Goal: Answer question/provide support: Share knowledge or assist other users

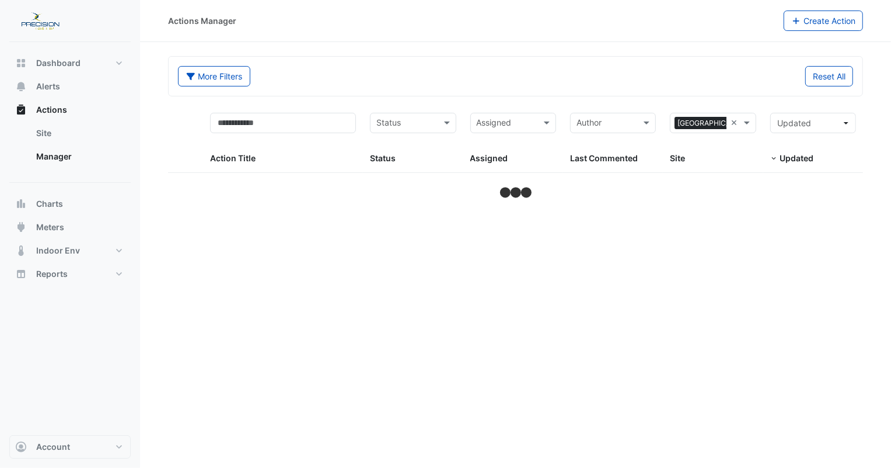
select select "***"
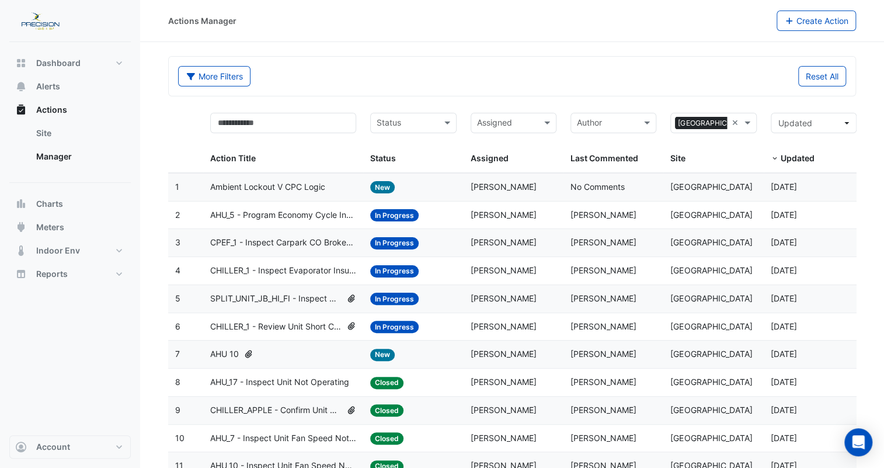
click at [421, 125] on input "text" at bounding box center [407, 123] width 60 height 13
click at [410, 163] on span "In Progress" at bounding box center [401, 165] width 43 height 10
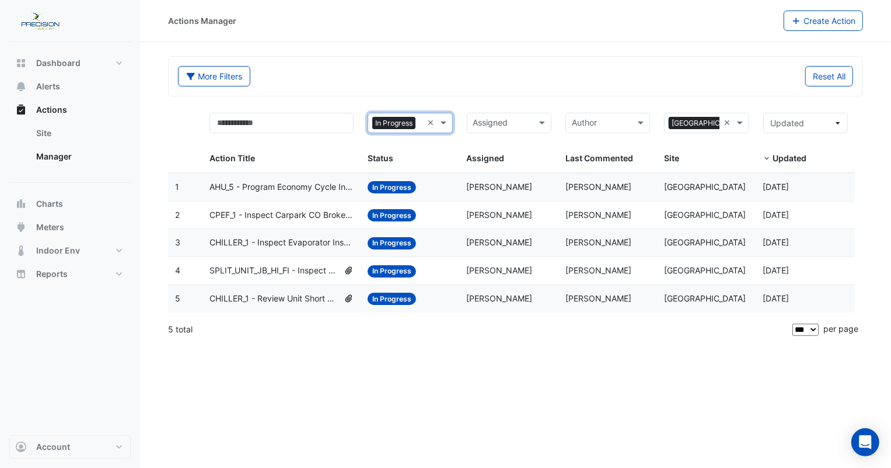
click at [280, 268] on span "SPLIT_UNIT_JB_HI_FI - Inspect Unit Fail" at bounding box center [274, 270] width 129 height 13
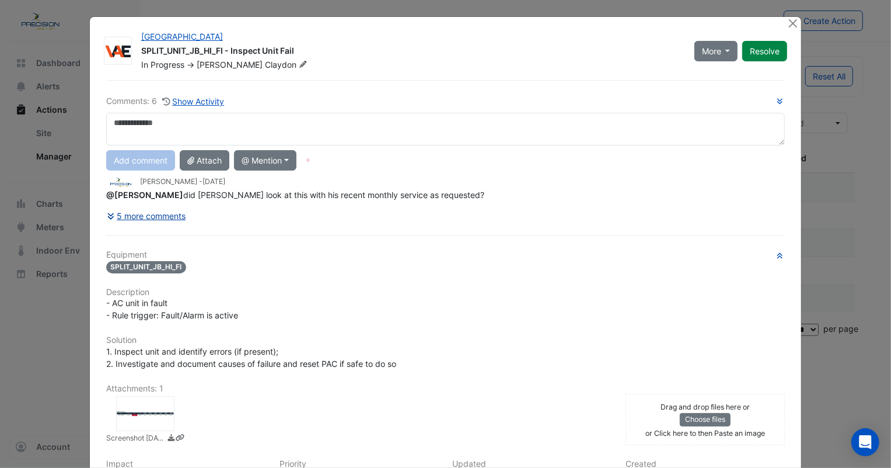
click at [152, 215] on button "5 more comments" at bounding box center [146, 215] width 81 height 20
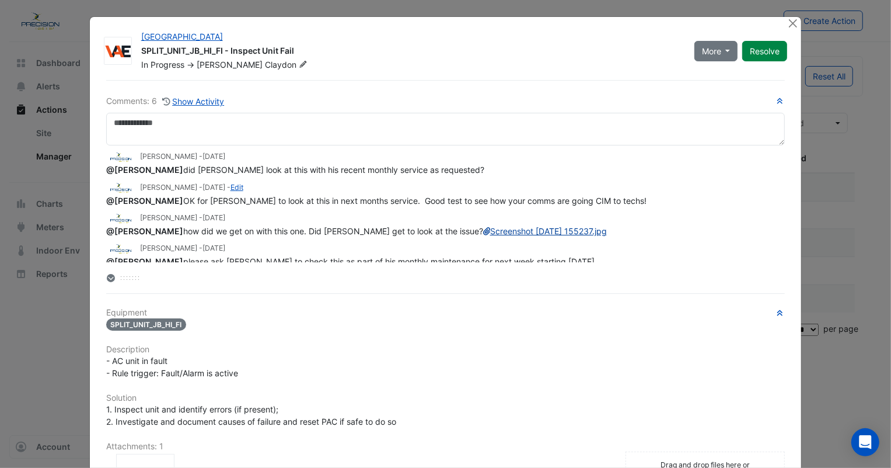
click at [483, 236] on link "Screenshot [DATE] 155237.jpg" at bounding box center [545, 231] width 124 height 10
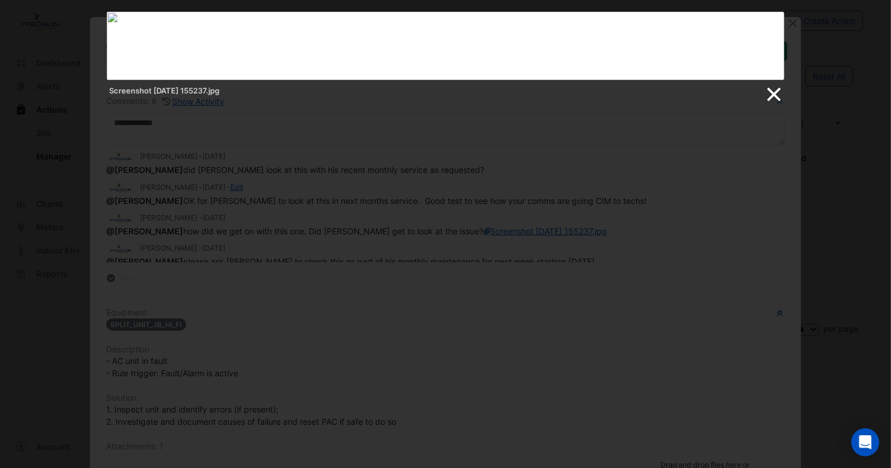
click at [773, 95] on link at bounding box center [774, 95] width 18 height 18
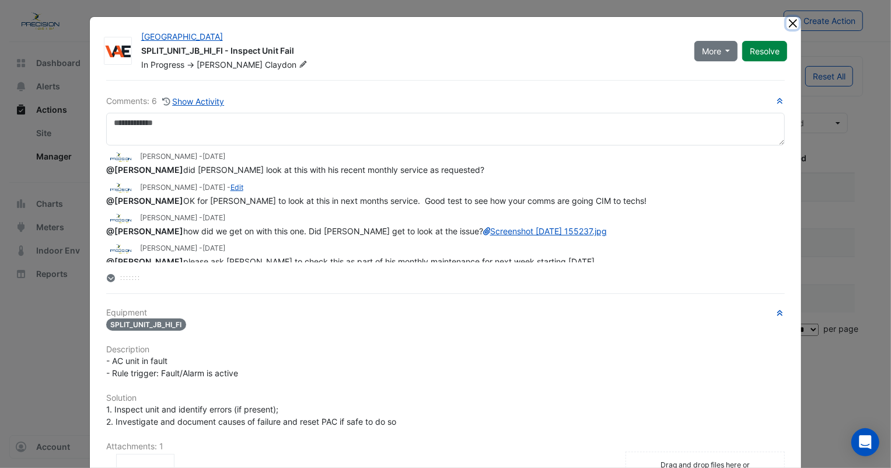
click at [787, 23] on button "Close" at bounding box center [793, 23] width 12 height 12
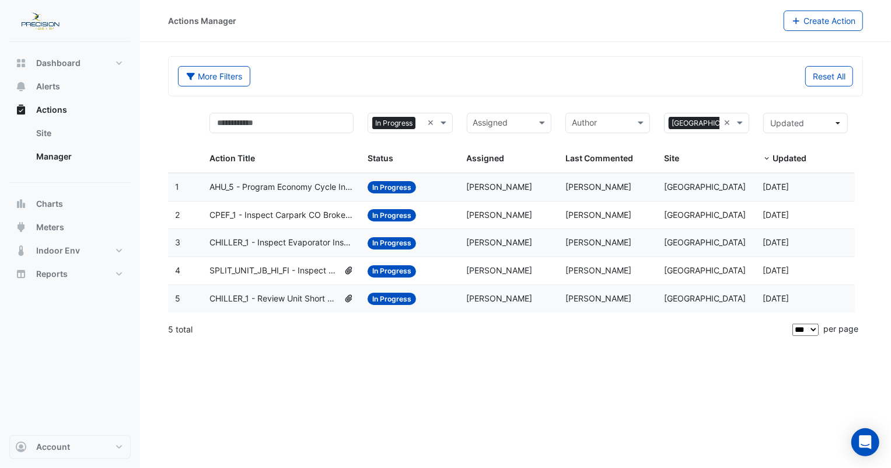
click at [270, 214] on span "CPEF_1 - Inspect Carpark CO Broken Sensor" at bounding box center [282, 214] width 144 height 13
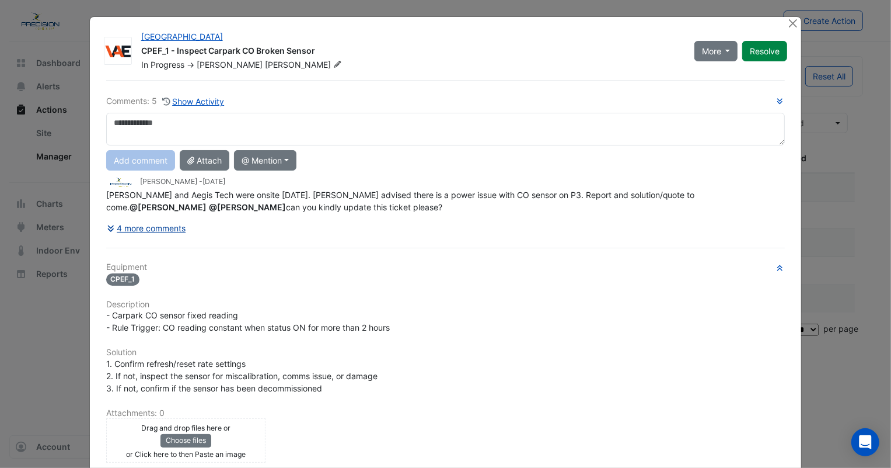
click at [140, 229] on button "4 more comments" at bounding box center [146, 228] width 81 height 20
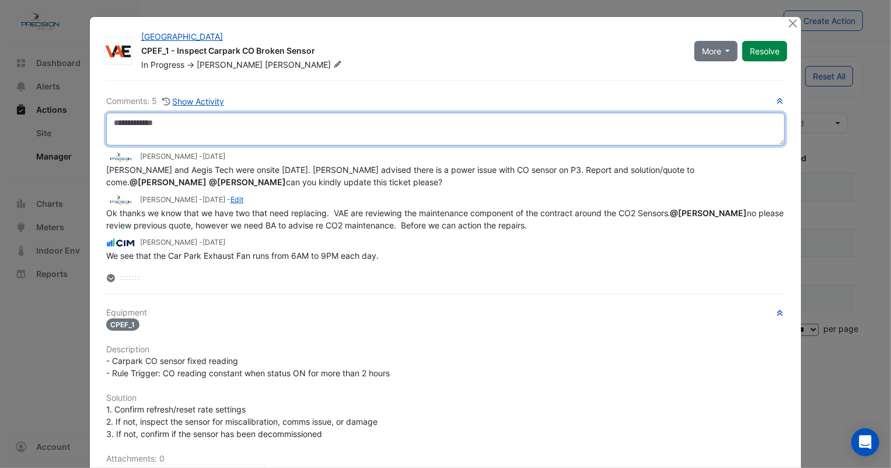
click at [151, 124] on textarea at bounding box center [445, 129] width 679 height 33
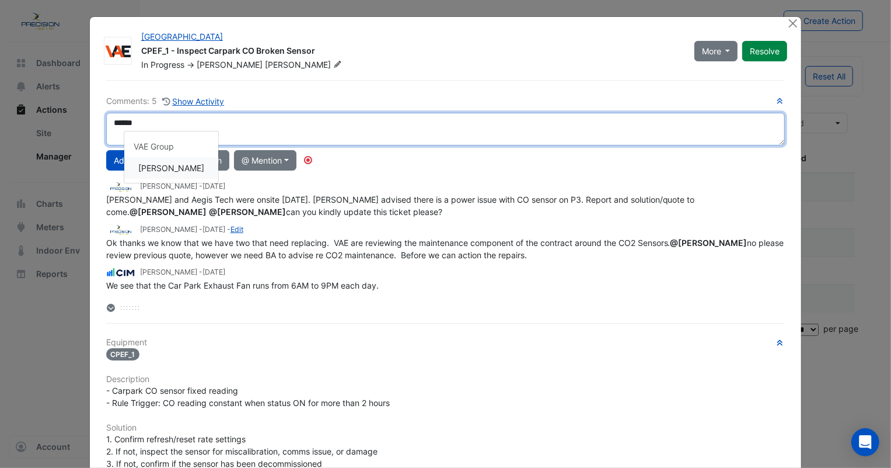
type textarea "**********"
click at [158, 169] on div "**********" at bounding box center [445, 204] width 679 height 219
click at [157, 168] on div "**********" at bounding box center [445, 204] width 679 height 219
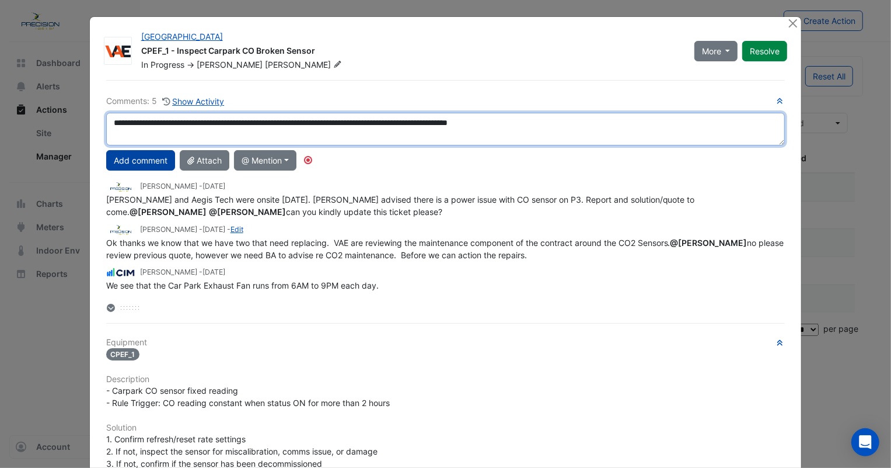
type textarea "**********"
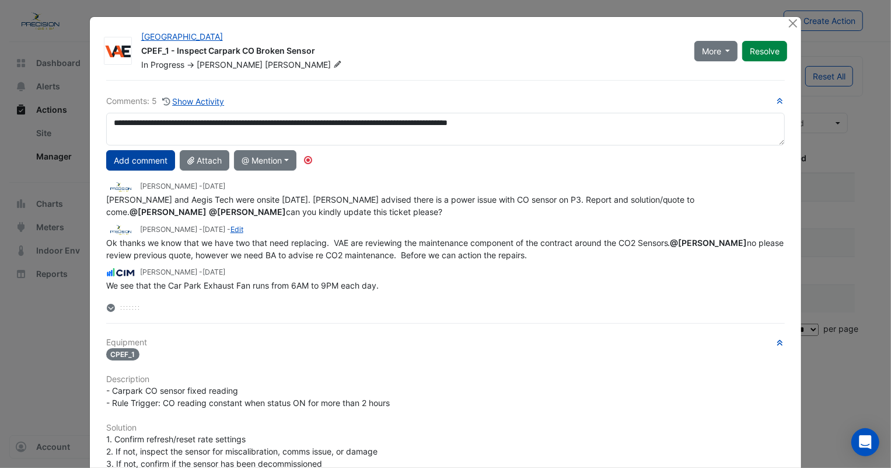
click at [142, 158] on button "Add comment" at bounding box center [140, 160] width 69 height 20
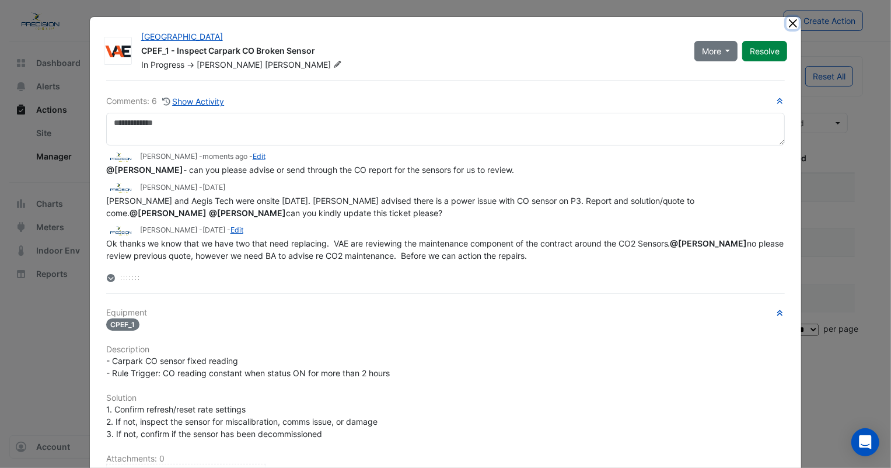
click at [788, 25] on button "Close" at bounding box center [793, 23] width 12 height 12
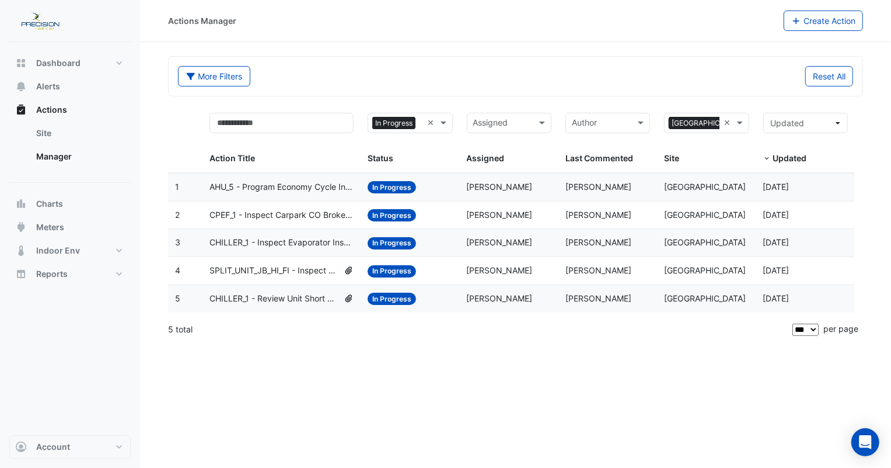
click at [259, 241] on span "CHILLER_1 - Inspect Evaporator Insufficient Pressure" at bounding box center [282, 242] width 144 height 13
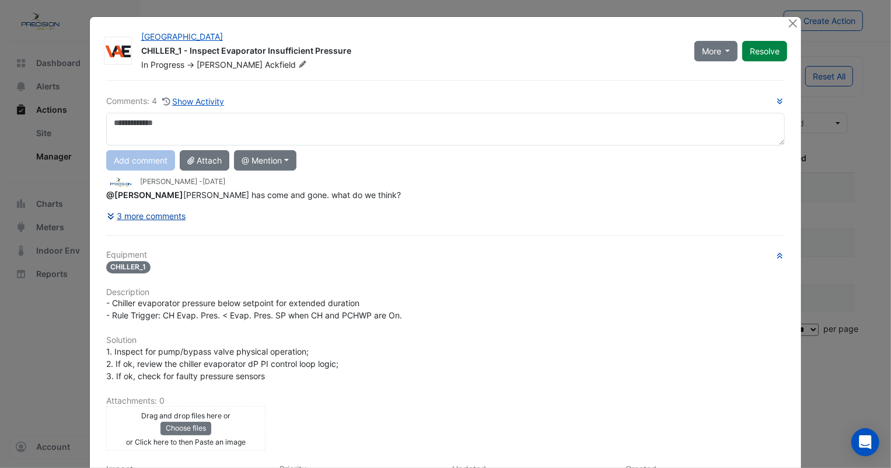
click at [138, 213] on button "3 more comments" at bounding box center [146, 215] width 81 height 20
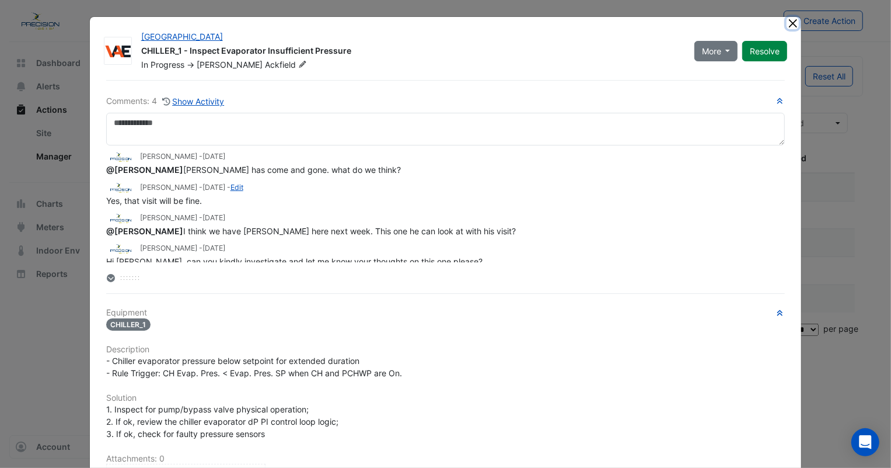
click at [787, 23] on button "Close" at bounding box center [793, 23] width 12 height 12
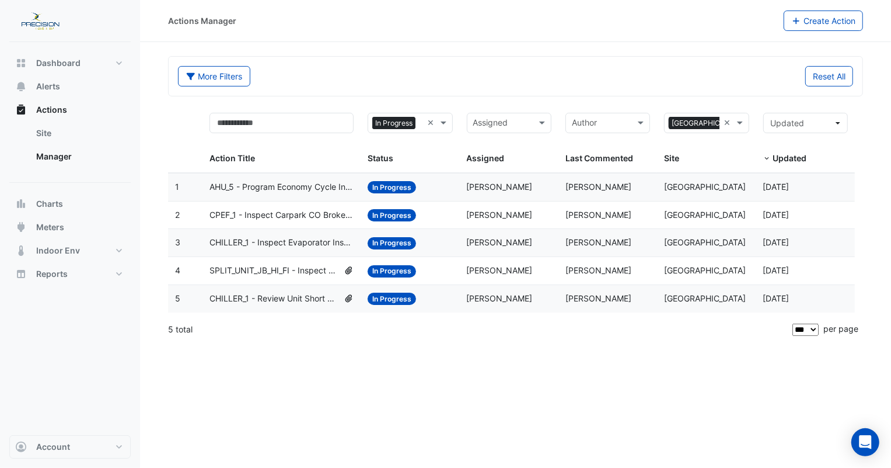
click at [274, 187] on span "AHU_5 - Program Economy Cycle Inadequate (Energy Saving)" at bounding box center [282, 186] width 144 height 13
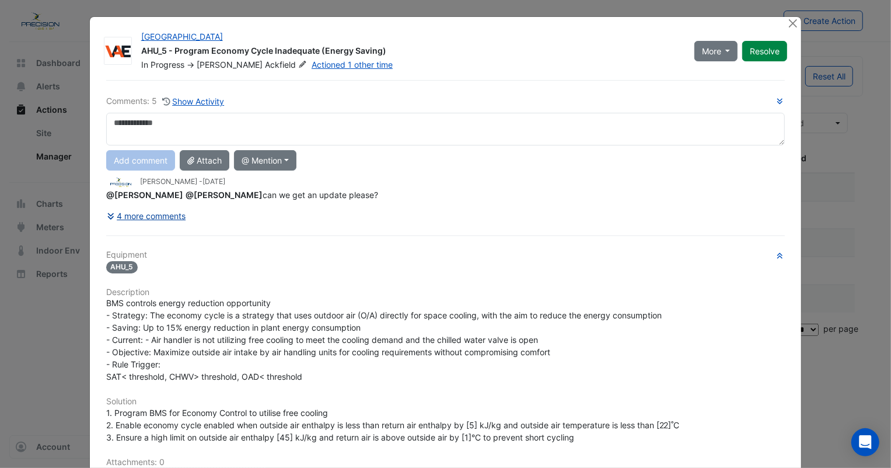
click at [156, 221] on button "4 more comments" at bounding box center [146, 215] width 81 height 20
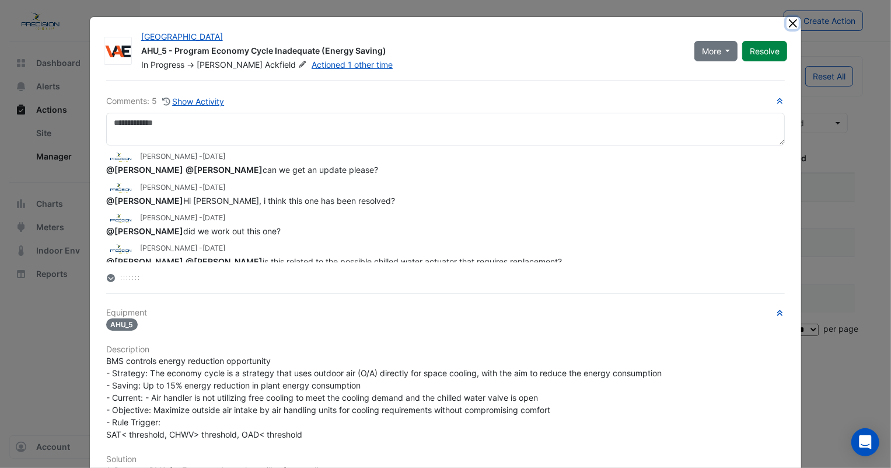
click at [791, 20] on button "Close" at bounding box center [793, 23] width 12 height 12
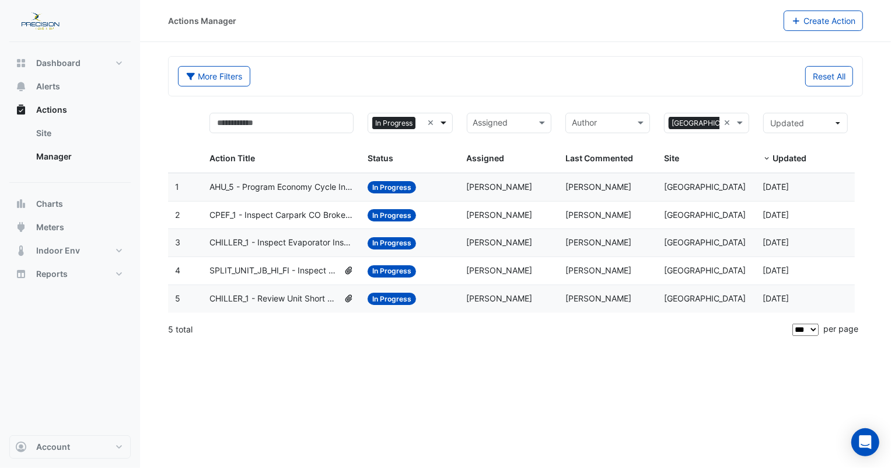
click at [442, 121] on span at bounding box center [445, 122] width 15 height 13
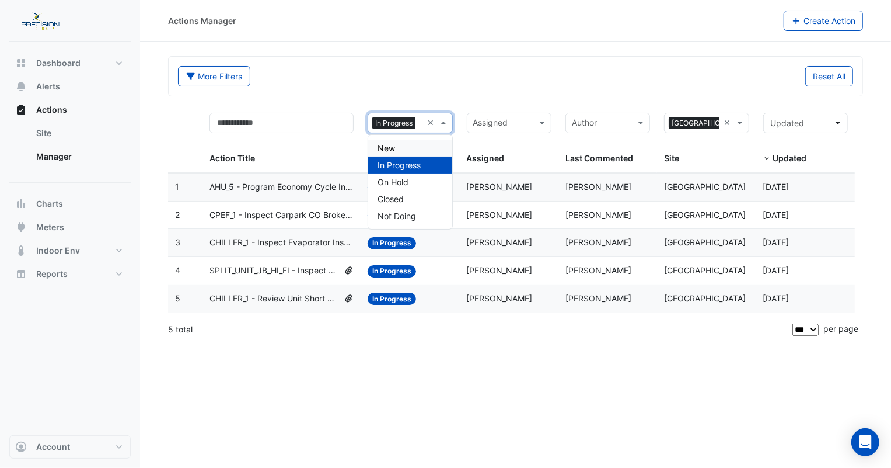
click at [385, 149] on span "New" at bounding box center [387, 148] width 18 height 10
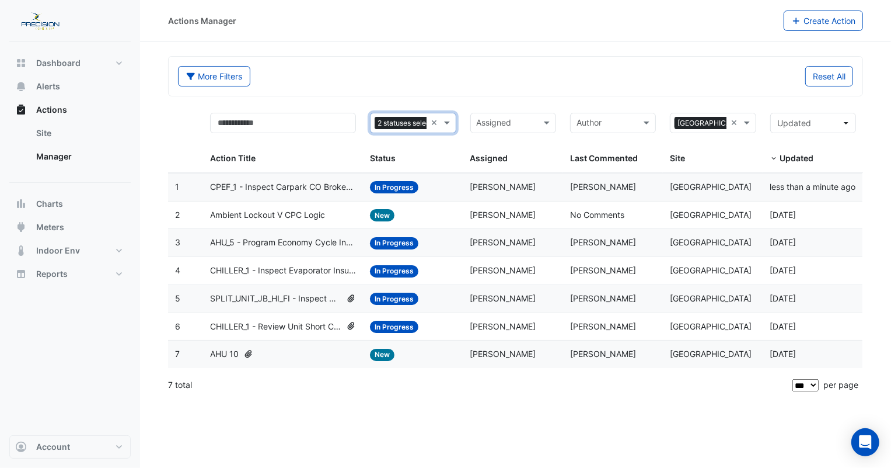
click at [270, 355] on div "AHU 10" at bounding box center [283, 353] width 146 height 13
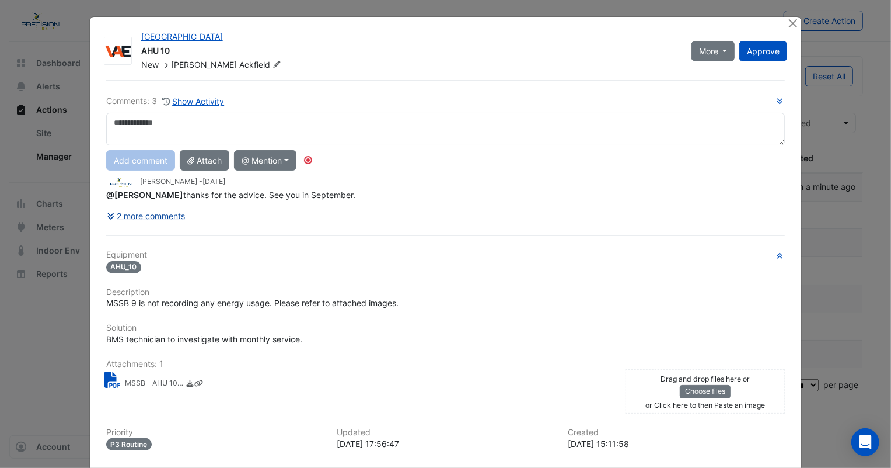
click at [167, 212] on button "2 more comments" at bounding box center [146, 215] width 80 height 20
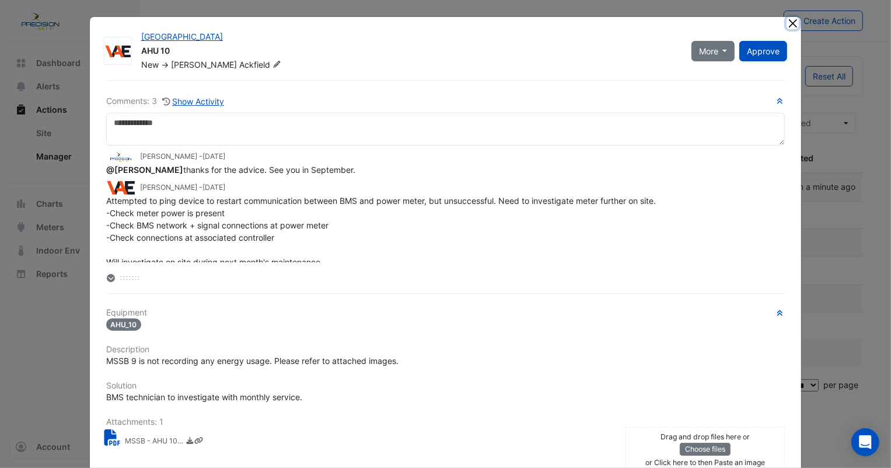
click at [788, 22] on button "Close" at bounding box center [793, 23] width 12 height 12
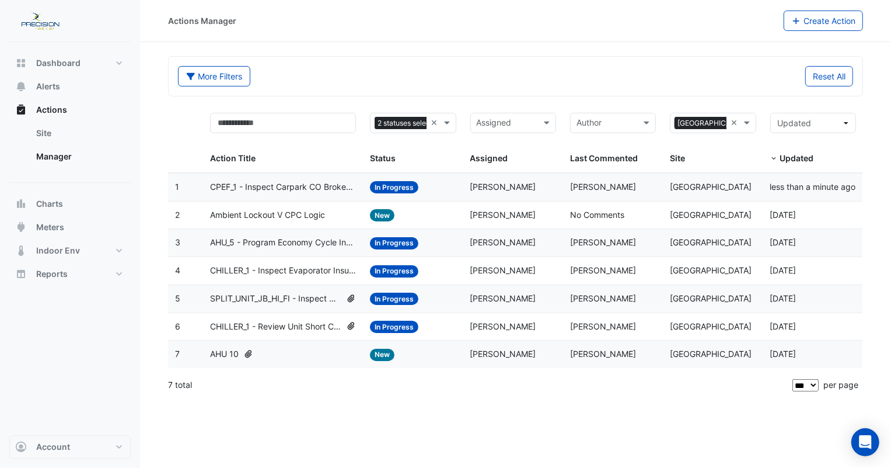
click at [297, 211] on span "Ambient Lockout V CPC Logic" at bounding box center [267, 214] width 115 height 13
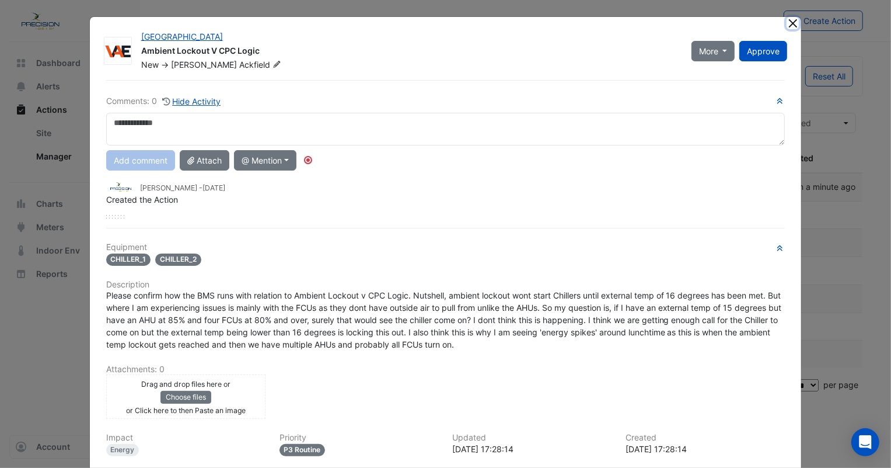
click at [790, 23] on button "Close" at bounding box center [793, 23] width 12 height 12
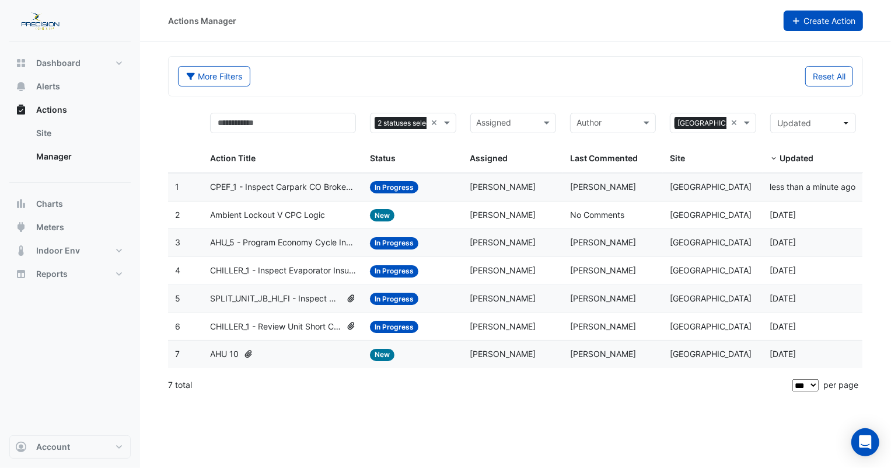
click at [824, 23] on button "Create Action" at bounding box center [824, 21] width 80 height 20
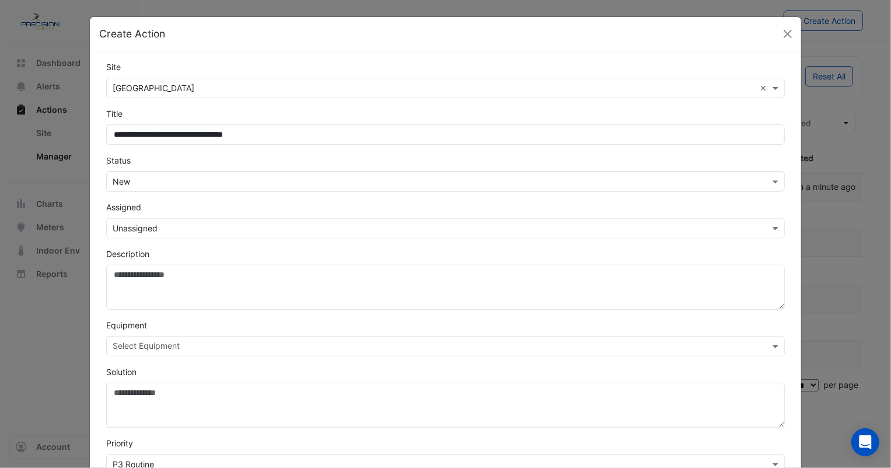
type input "**********"
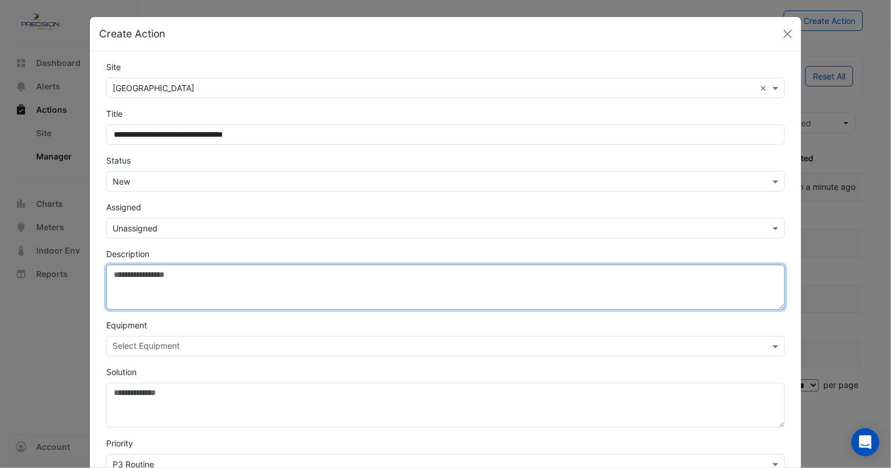
click at [138, 274] on textarea "Description" at bounding box center [445, 286] width 679 height 45
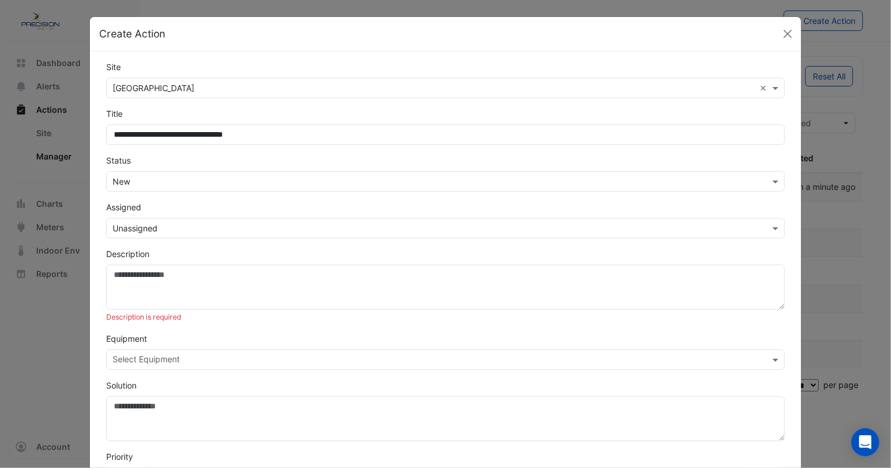
drag, startPoint x: 322, startPoint y: 29, endPoint x: -181, endPoint y: 161, distance: 519.8
click at [0, 161] on html "Actions Manager Create Action More Filters Reset All Status 2 statuses selected…" at bounding box center [445, 234] width 891 height 468
click at [300, 37] on div "Create Action" at bounding box center [446, 34] width 712 height 34
click at [134, 225] on input "text" at bounding box center [434, 228] width 643 height 12
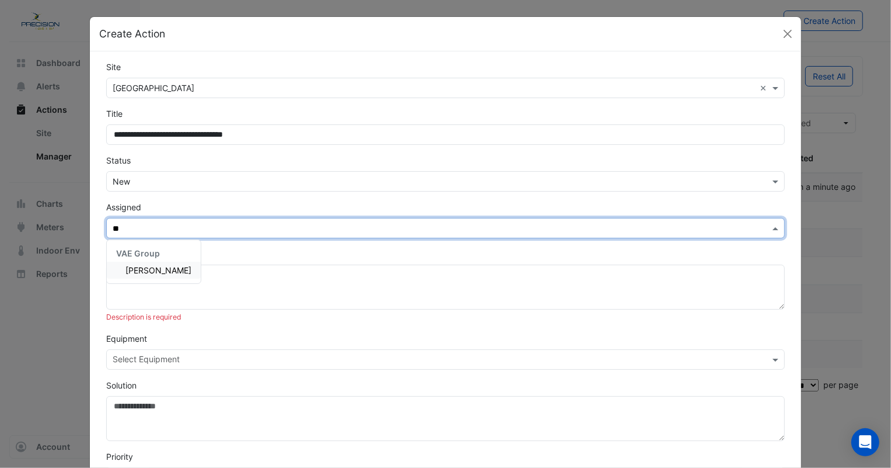
type input "***"
click at [130, 267] on span "[PERSON_NAME]" at bounding box center [159, 270] width 66 height 10
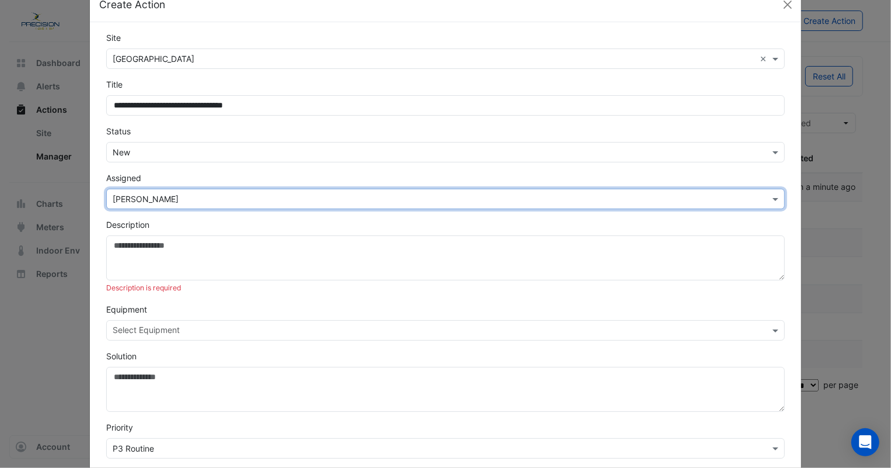
scroll to position [53, 0]
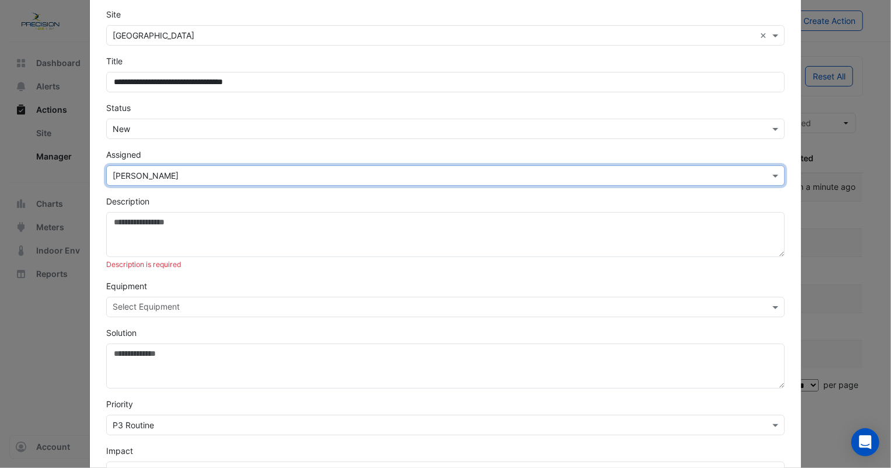
click at [131, 307] on input "text" at bounding box center [439, 308] width 653 height 12
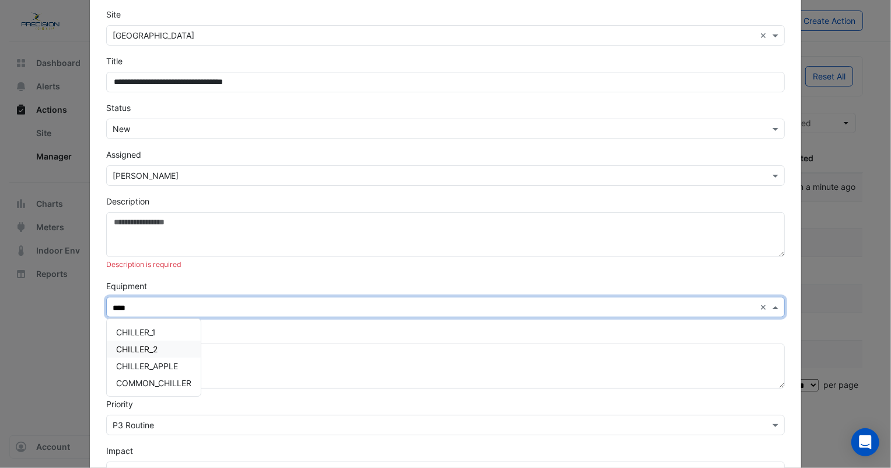
click at [137, 347] on span "CHILLER_2" at bounding box center [136, 349] width 41 height 10
type input "*"
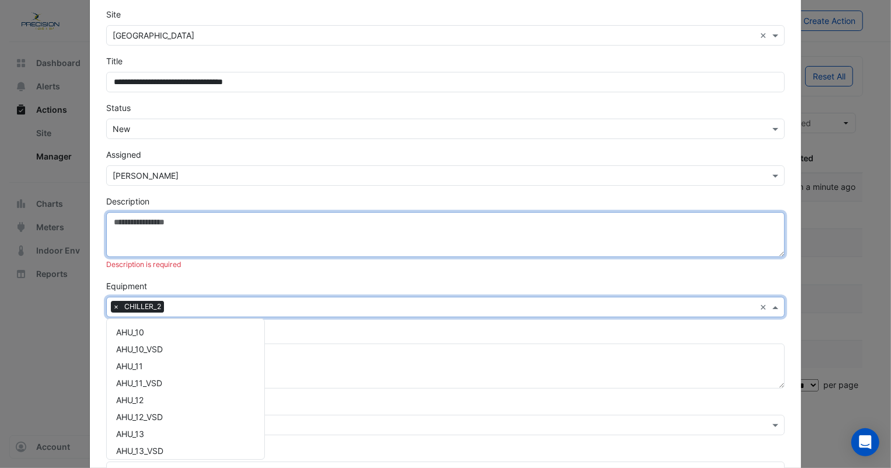
click at [189, 233] on textarea "Description" at bounding box center [445, 234] width 679 height 45
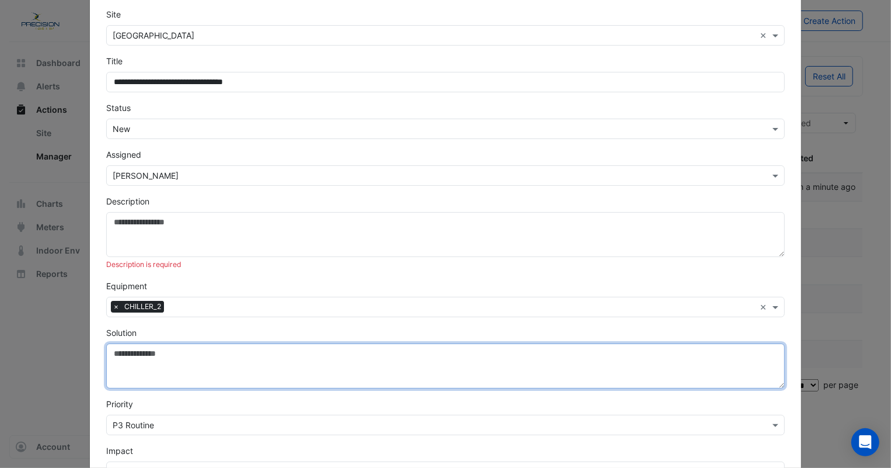
click at [176, 354] on textarea "Solution" at bounding box center [445, 365] width 679 height 45
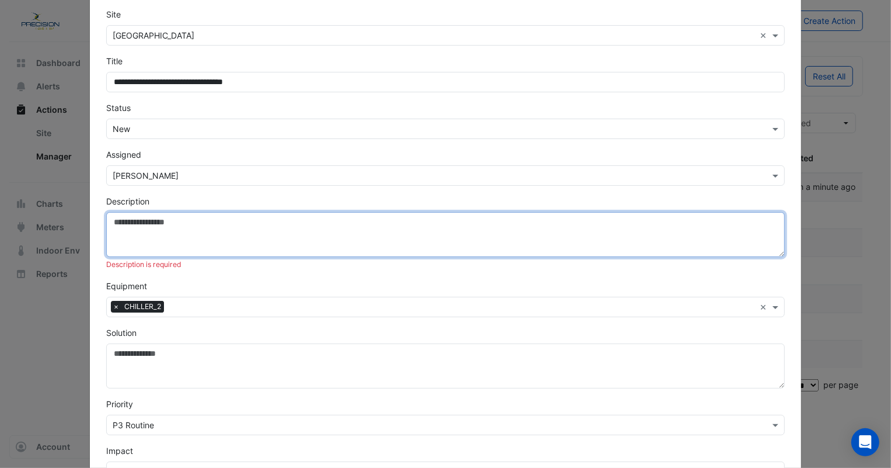
click at [239, 239] on textarea "Description" at bounding box center [445, 234] width 679 height 45
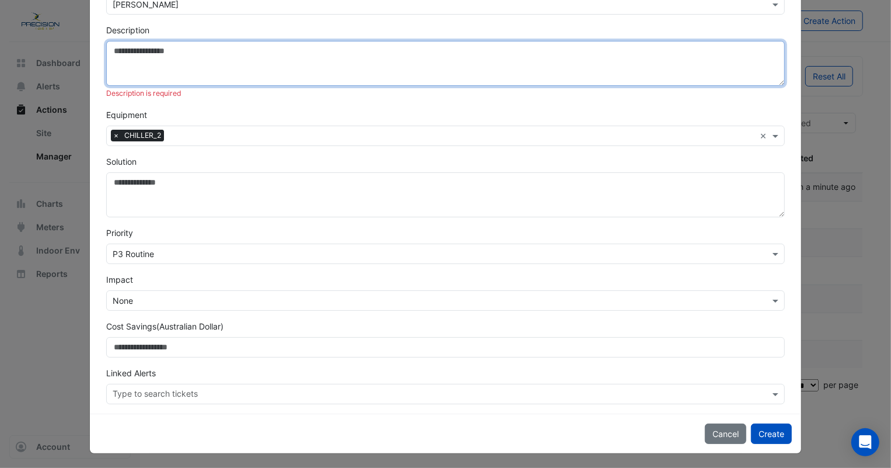
scroll to position [225, 0]
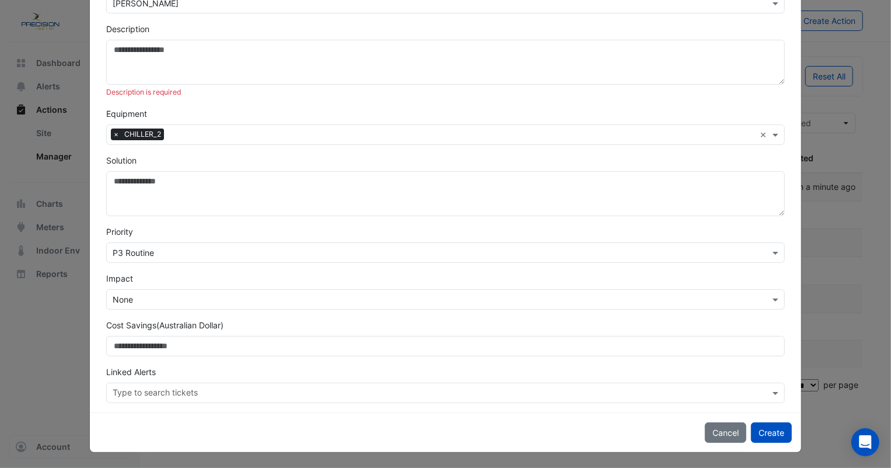
click at [168, 252] on input "text" at bounding box center [434, 253] width 643 height 12
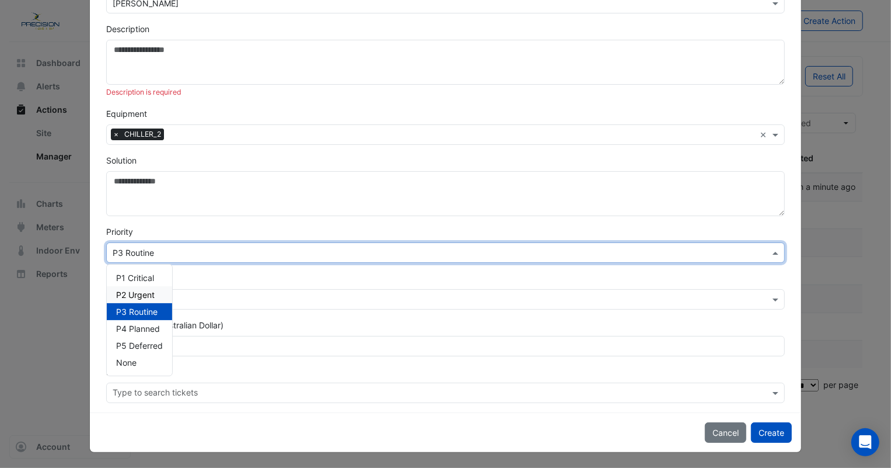
click at [145, 291] on span "P2 Urgent" at bounding box center [135, 295] width 39 height 10
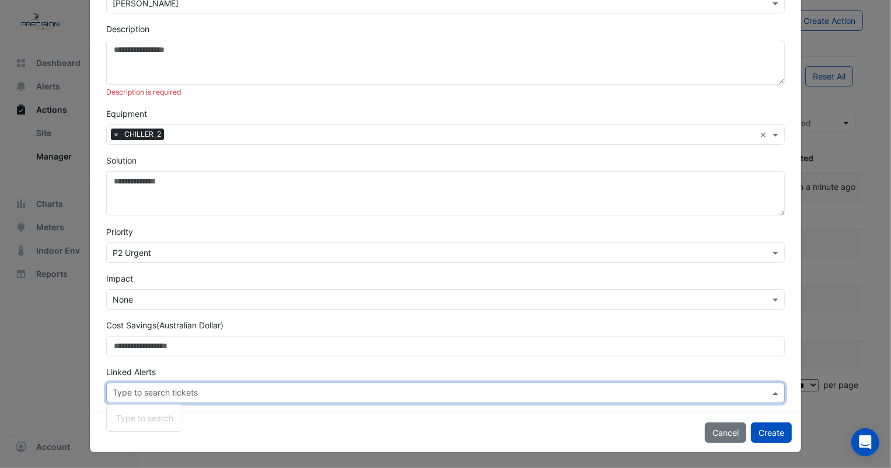
click at [144, 389] on input "text" at bounding box center [442, 394] width 658 height 12
paste input "**********"
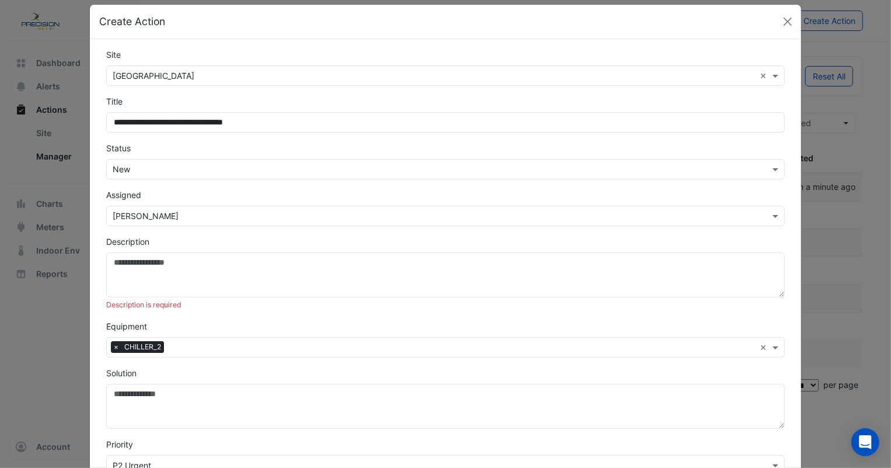
type input "**********"
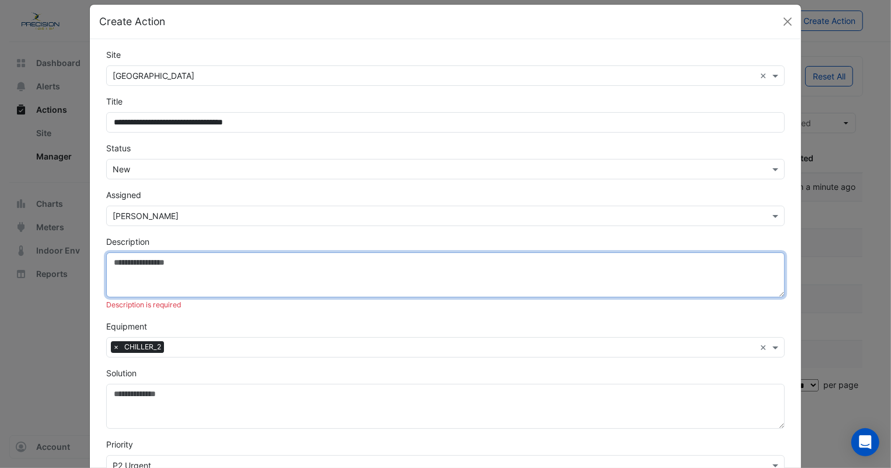
click at [150, 267] on textarea "Description" at bounding box center [445, 274] width 679 height 45
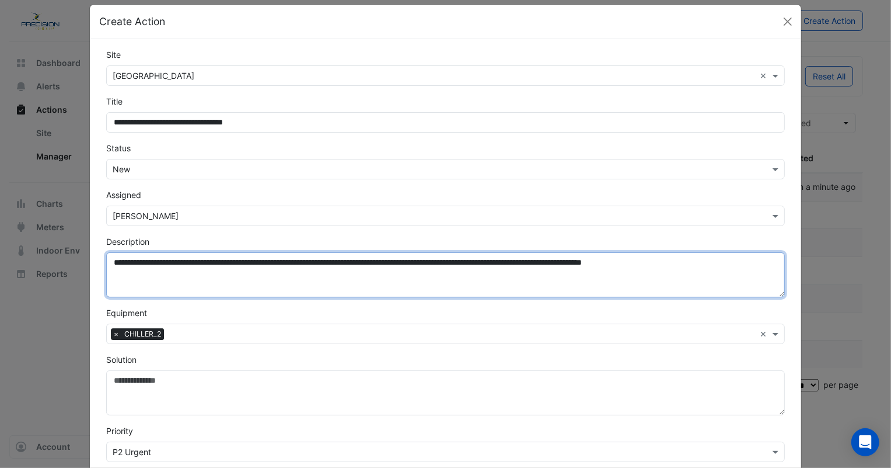
click at [666, 263] on textarea "**********" at bounding box center [445, 274] width 679 height 45
click at [204, 281] on textarea "**********" at bounding box center [445, 274] width 679 height 45
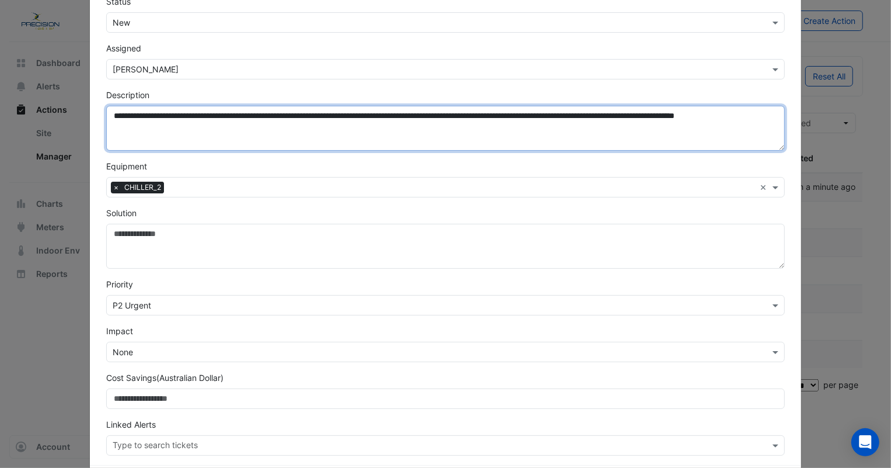
scroll to position [0, 0]
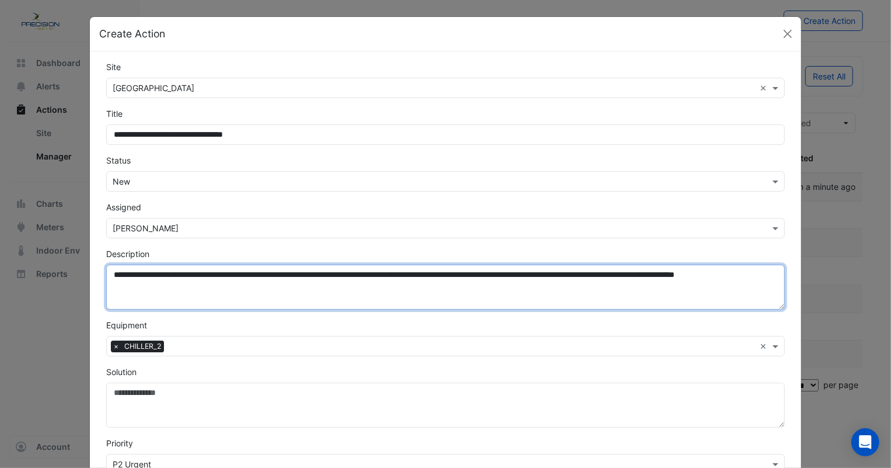
type textarea "**********"
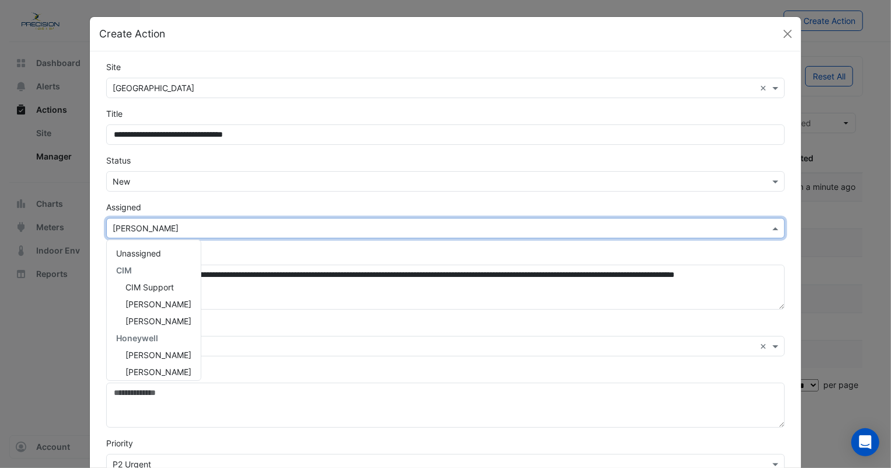
click at [167, 226] on input "text" at bounding box center [434, 228] width 643 height 12
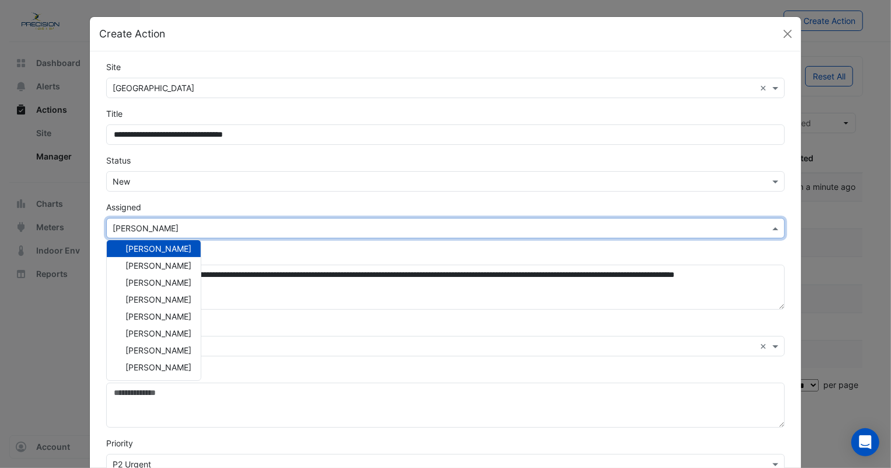
click at [184, 228] on input "text" at bounding box center [434, 228] width 643 height 12
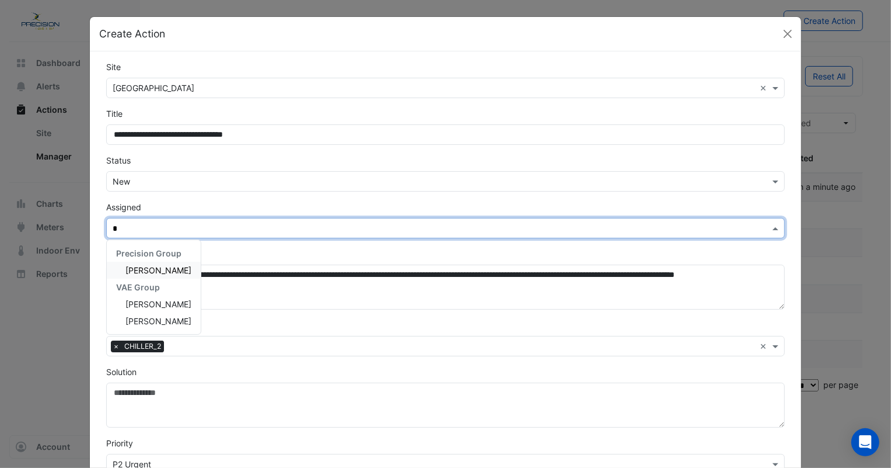
scroll to position [0, 0]
type input "*"
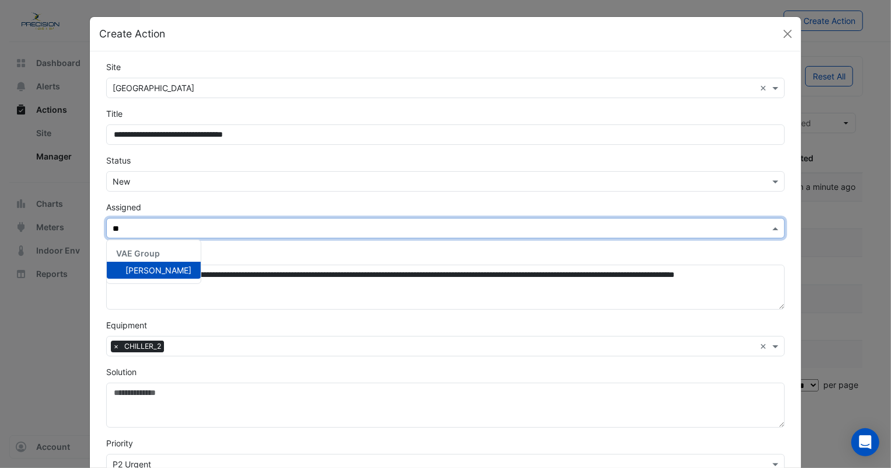
type input "*"
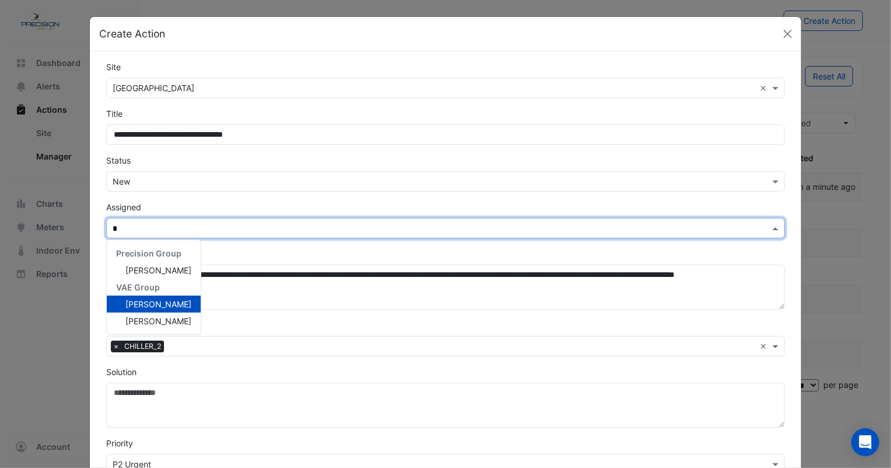
click at [167, 299] on span "[PERSON_NAME]" at bounding box center [159, 304] width 66 height 10
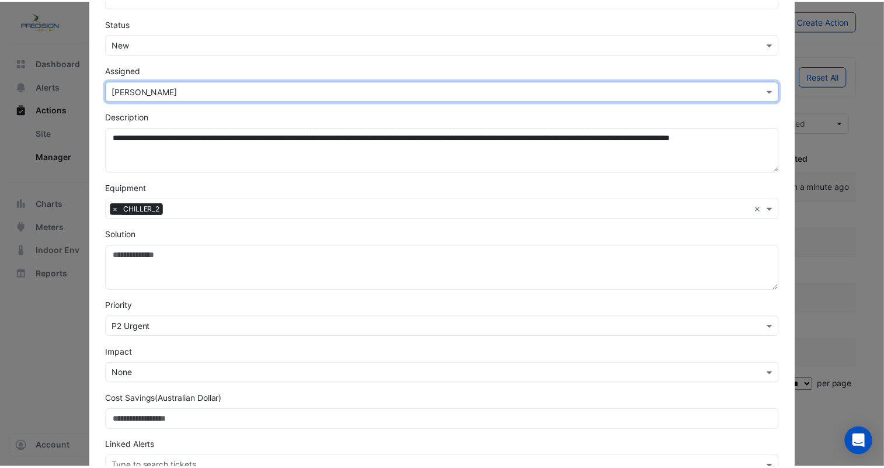
scroll to position [211, 0]
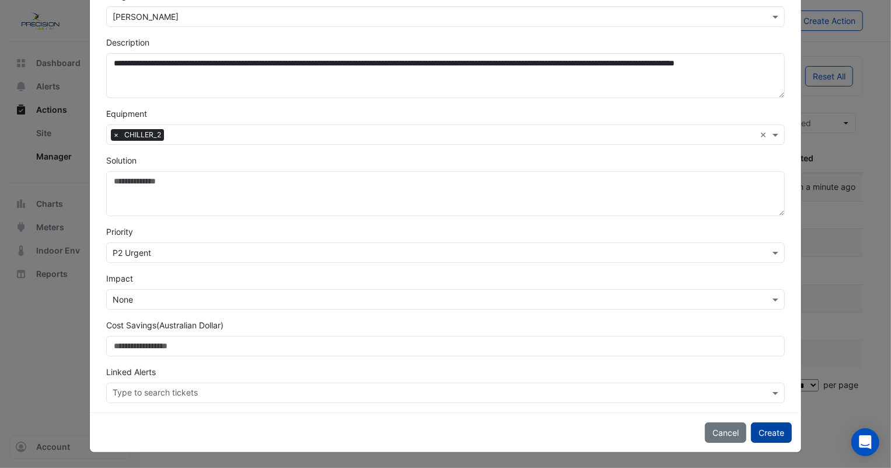
click at [768, 433] on button "Create" at bounding box center [771, 432] width 41 height 20
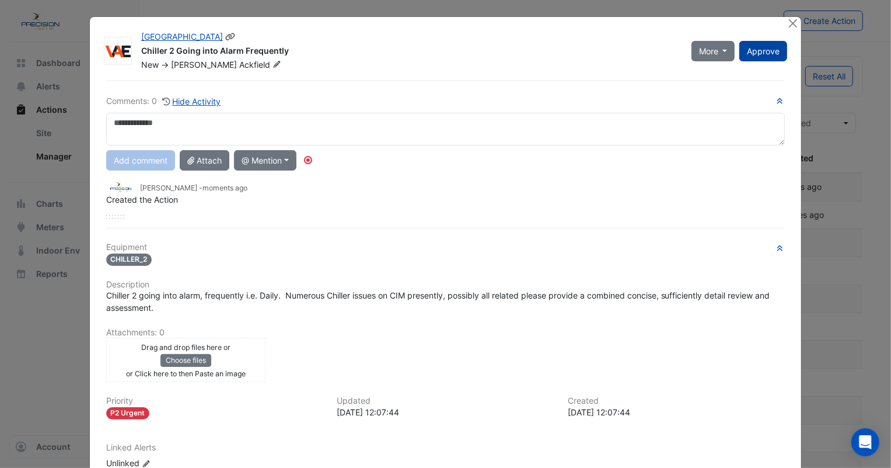
click at [762, 53] on span "Approve" at bounding box center [763, 51] width 33 height 10
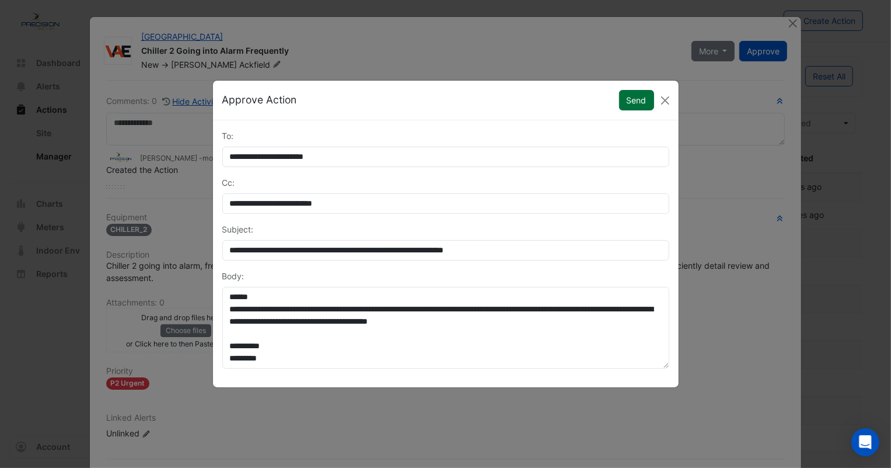
click at [633, 101] on button "Send" at bounding box center [636, 100] width 35 height 20
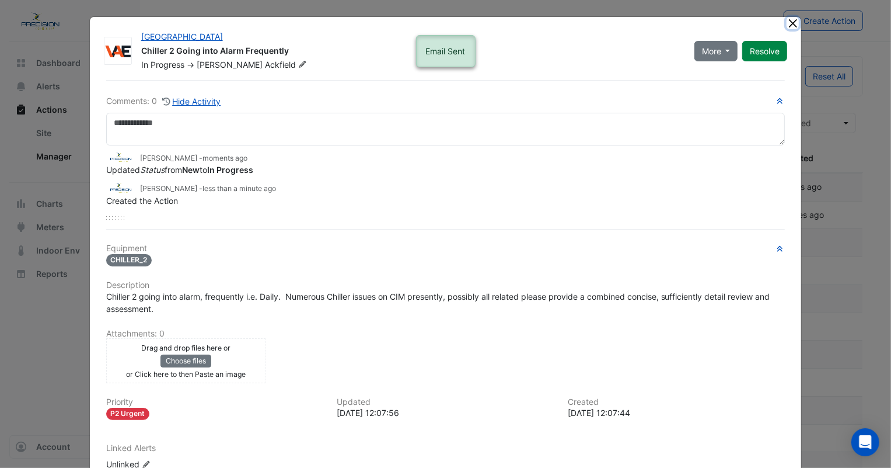
click at [791, 22] on button "Close" at bounding box center [793, 23] width 12 height 12
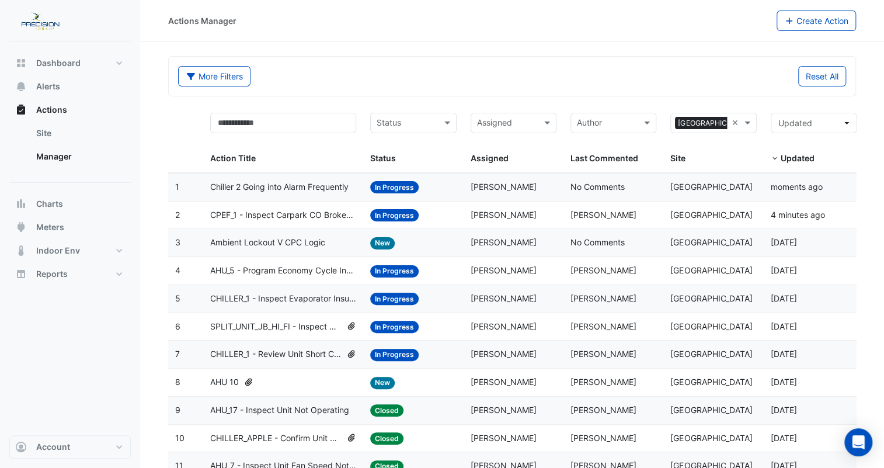
click at [405, 123] on input "text" at bounding box center [407, 123] width 60 height 13
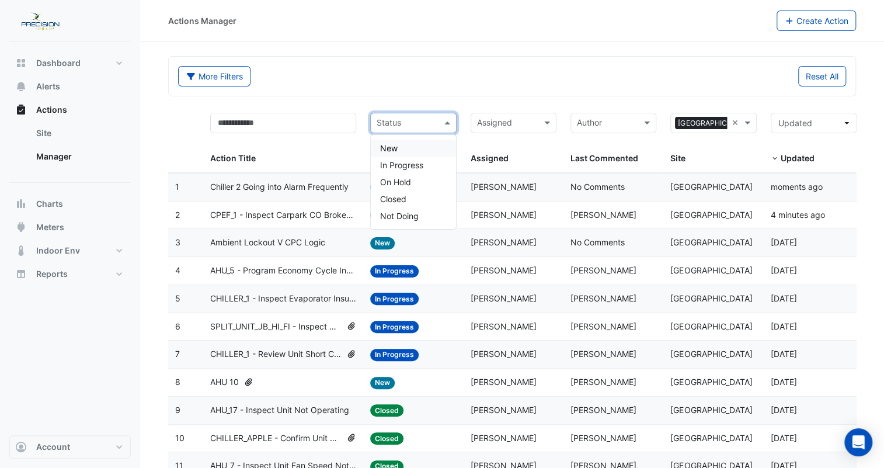
click at [404, 149] on div "New" at bounding box center [413, 148] width 85 height 17
